Goal: Complete application form

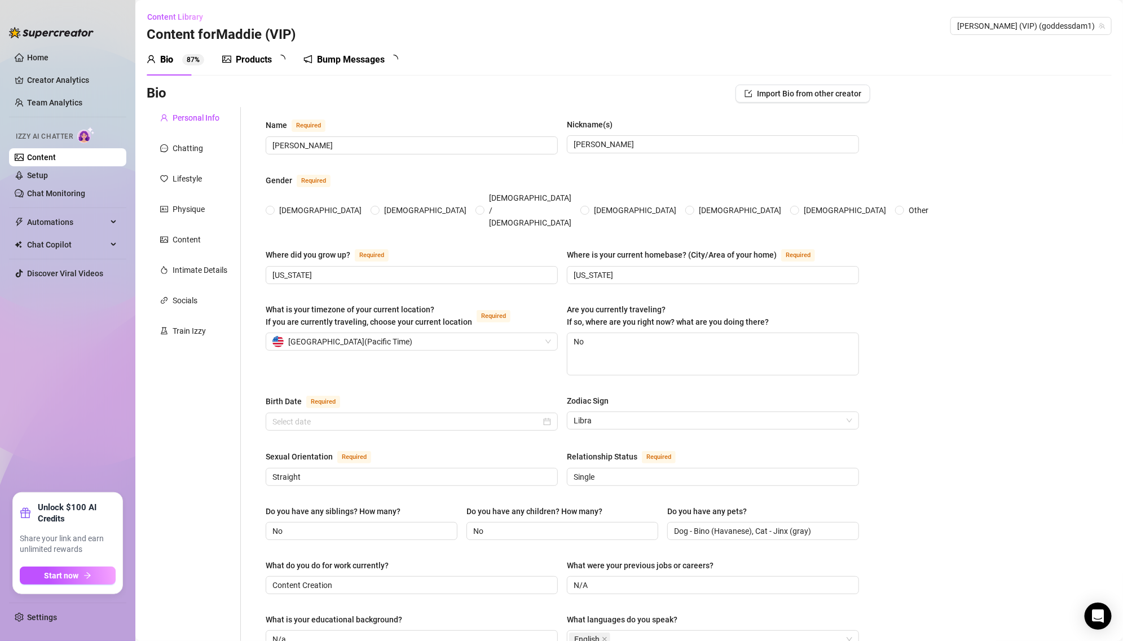
radio input "true"
type input "[DATE]"
radio input "true"
type input "[DATE]"
click at [413, 395] on div "Birth Date Required" at bounding box center [412, 404] width 292 height 18
